Goal: Transaction & Acquisition: Book appointment/travel/reservation

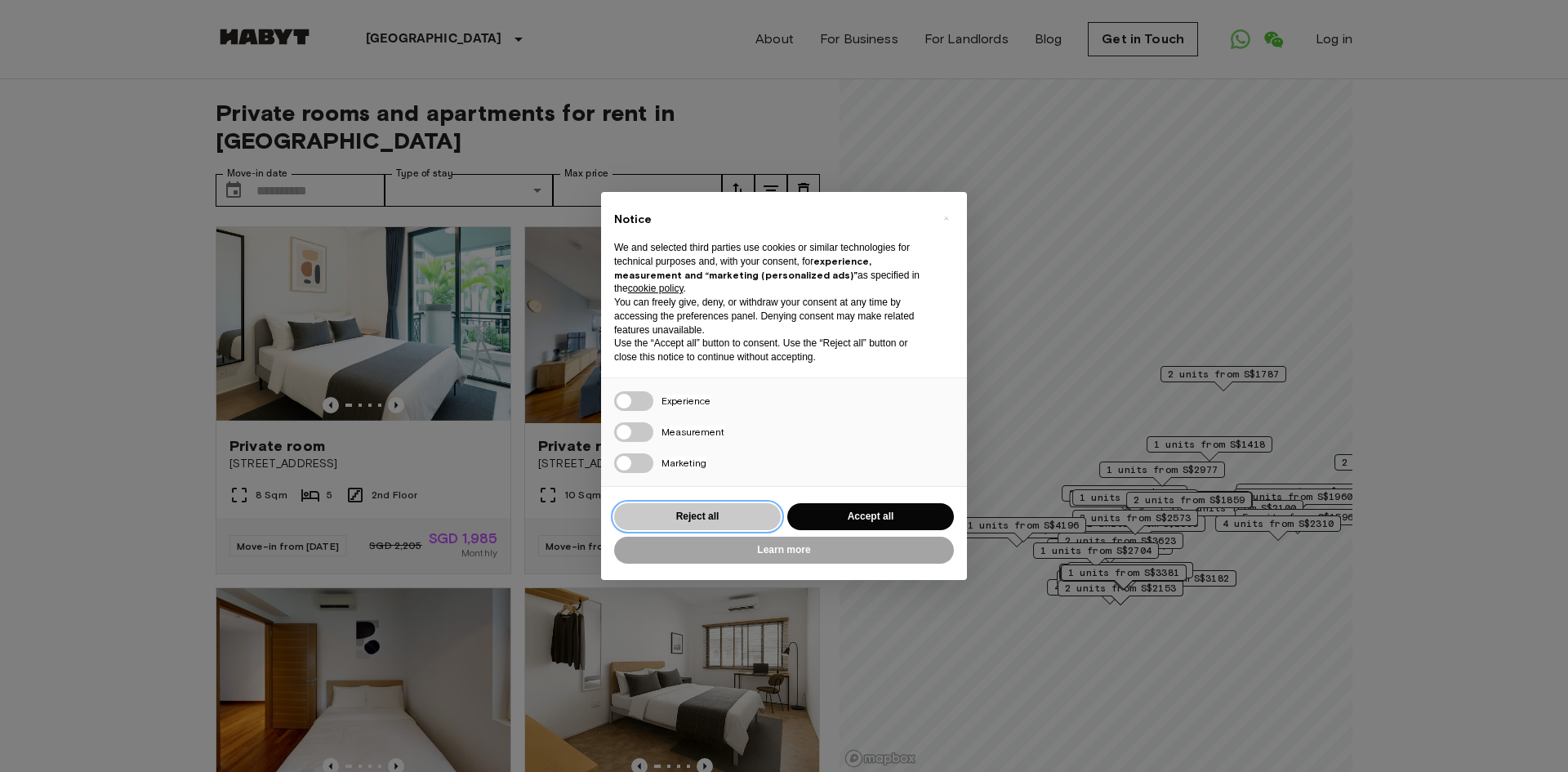
click at [729, 522] on button "Reject all" at bounding box center [698, 517] width 167 height 27
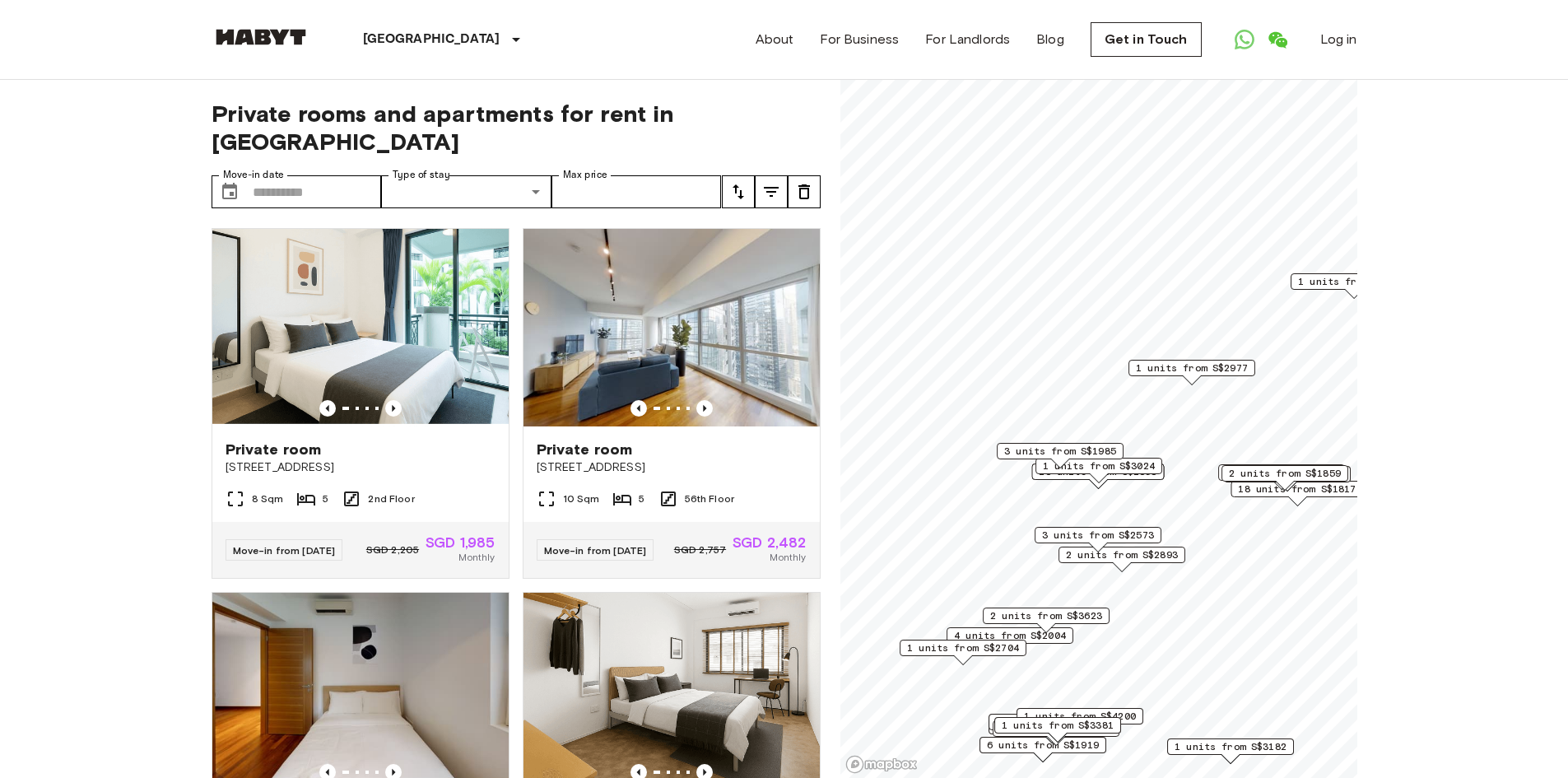
click at [1069, 451] on span "3 units from S$1985" at bounding box center [1059, 452] width 112 height 15
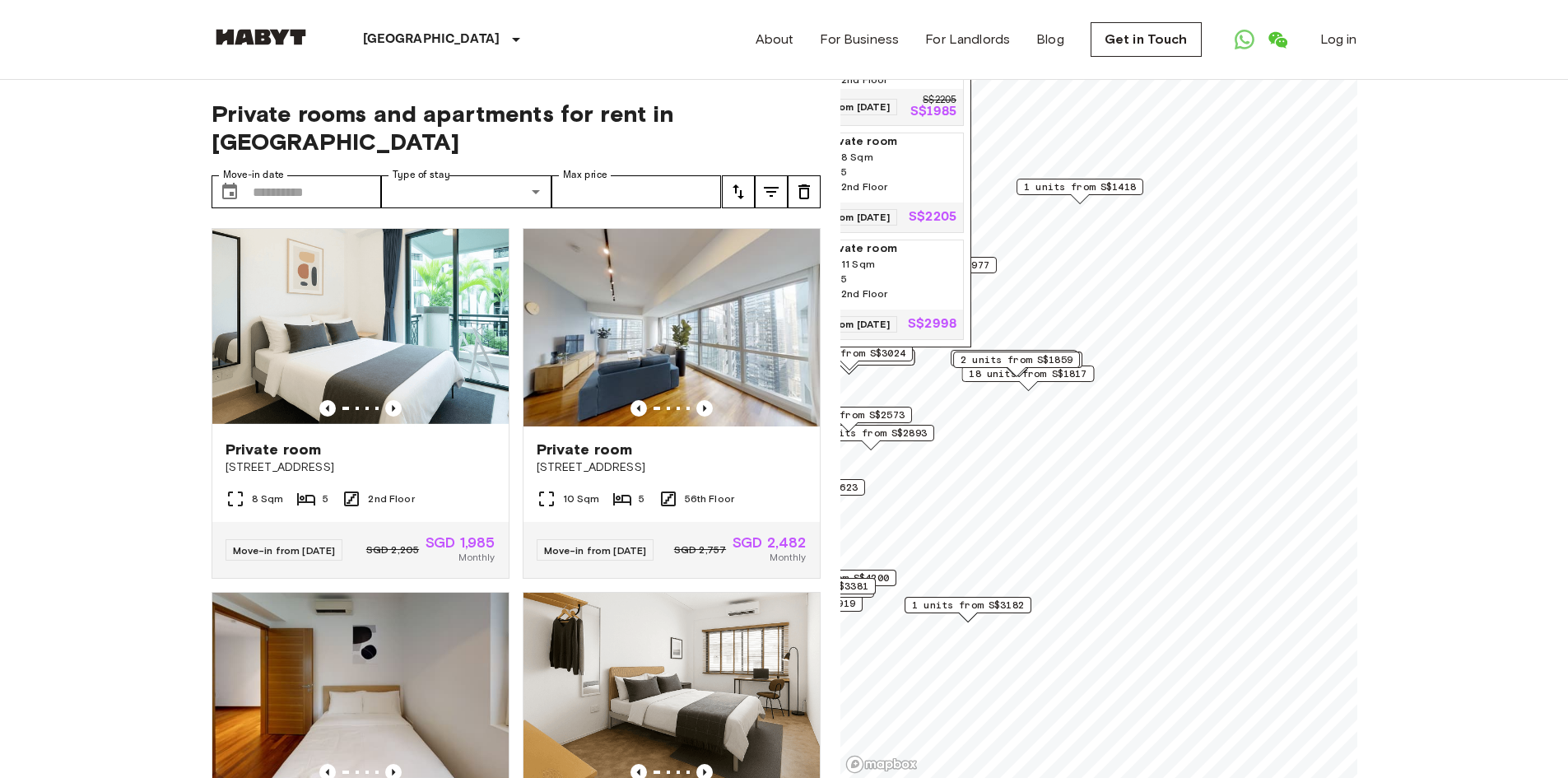
click at [1122, 188] on span "1 units from S$1418" at bounding box center [1080, 187] width 112 height 15
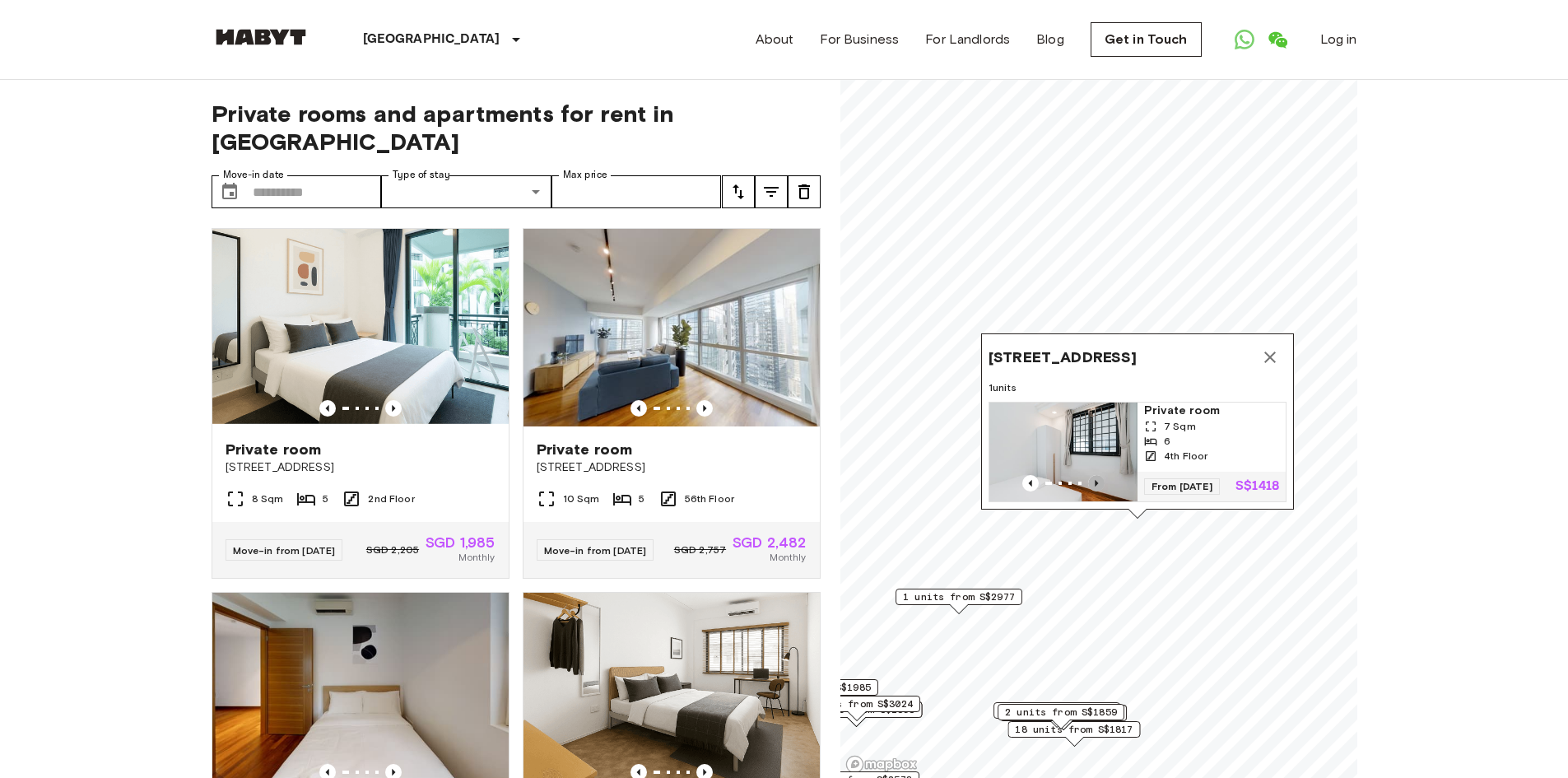
click at [1095, 480] on icon "Previous image" at bounding box center [1096, 484] width 3 height 7
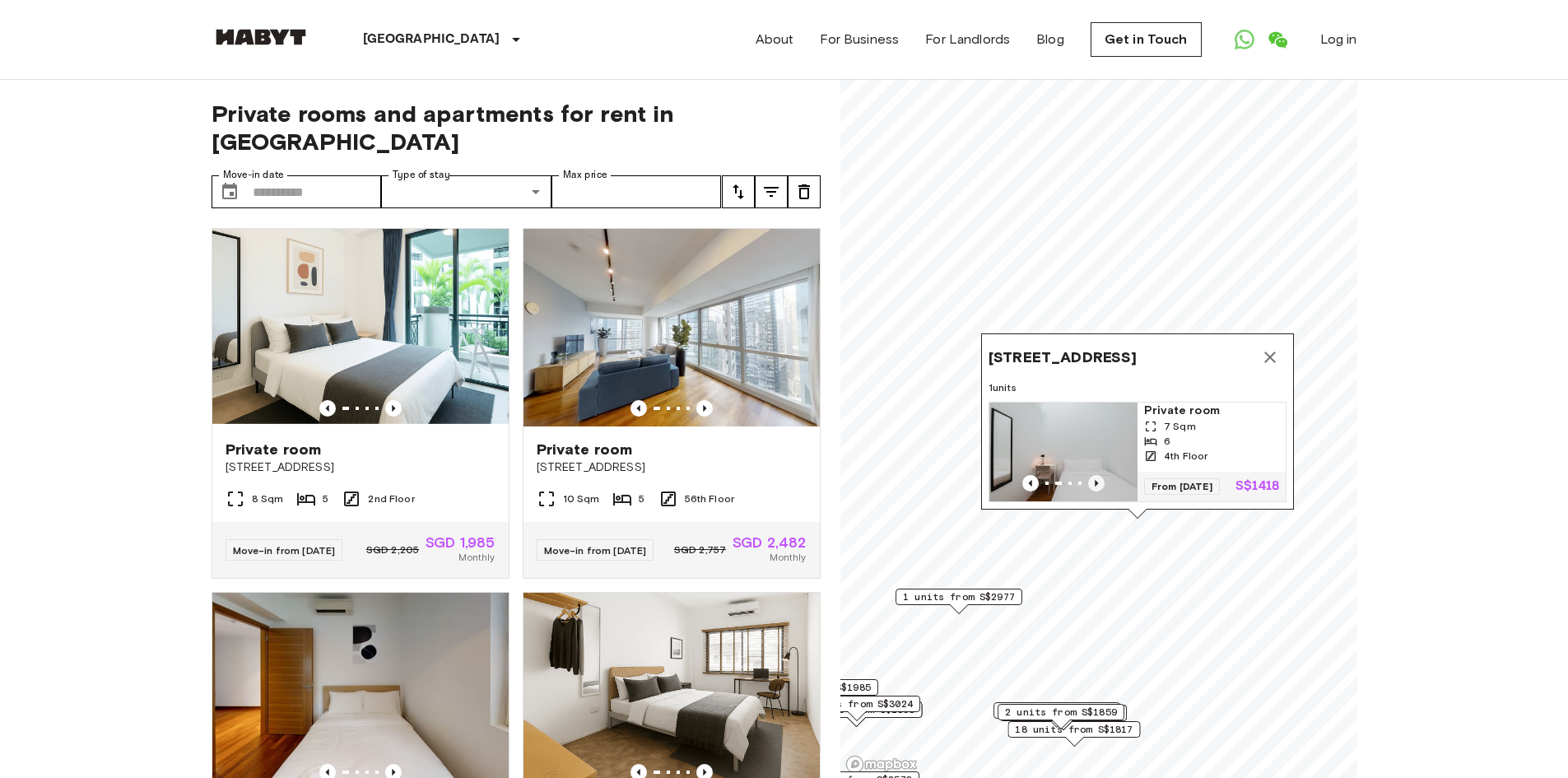
click at [1095, 480] on icon "Previous image" at bounding box center [1096, 484] width 3 height 7
click at [1264, 347] on icon "Map marker" at bounding box center [1270, 357] width 19 height 19
